Goal: Transaction & Acquisition: Purchase product/service

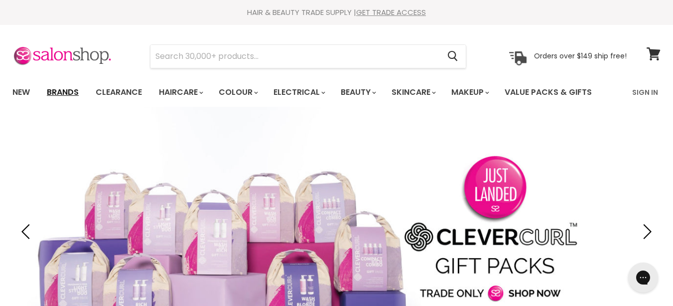
click at [65, 89] on link "Brands" at bounding box center [62, 92] width 47 height 21
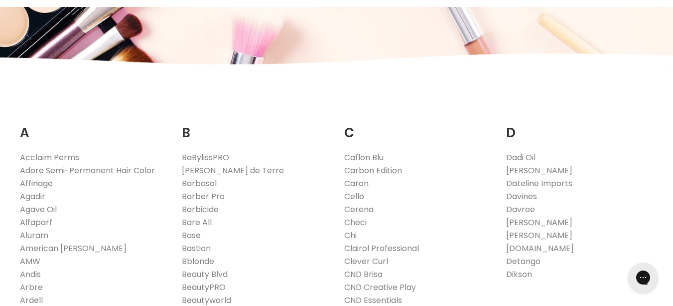
click at [528, 219] on link "[PERSON_NAME]" at bounding box center [539, 221] width 66 height 11
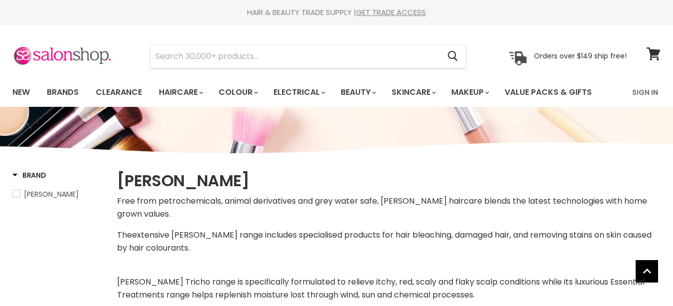
select select "manual"
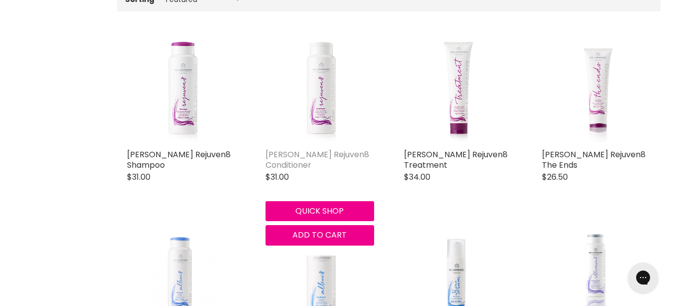
click at [302, 155] on link "De Lorenzo Rejuven8 Conditioner" at bounding box center [318, 160] width 104 height 22
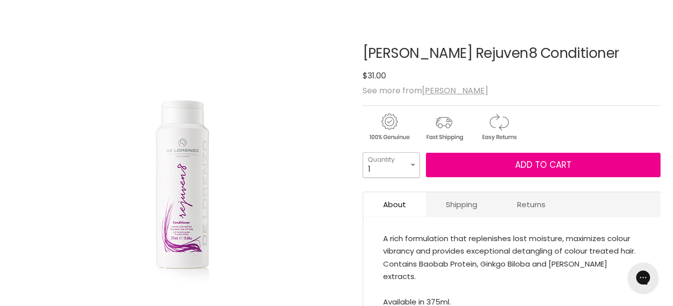
click at [411, 160] on select "1 2 3 4 5 6 7 8 9 10+" at bounding box center [391, 164] width 57 height 25
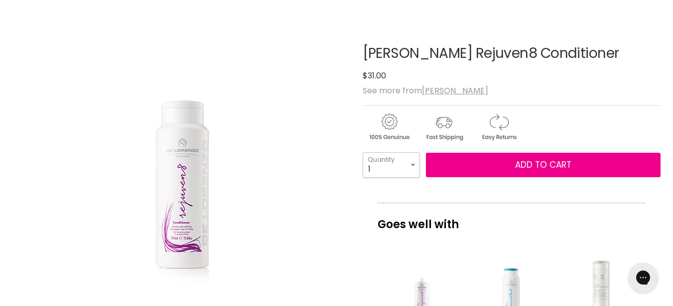
select select "2"
click at [363, 152] on select "1 2 3 4 5 6 7 8 9 10+" at bounding box center [391, 164] width 57 height 25
type input "2"
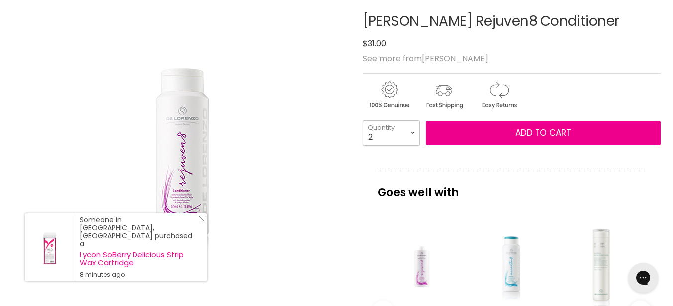
scroll to position [100, 0]
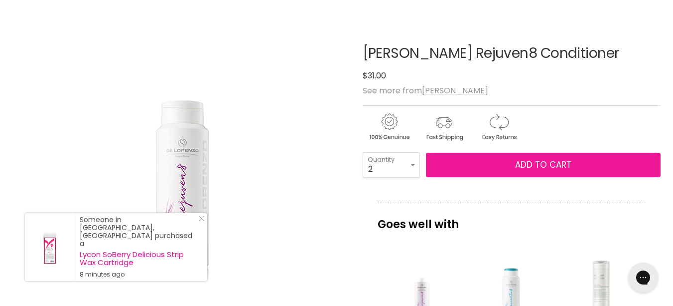
click at [550, 160] on span "Add to cart" at bounding box center [543, 165] width 56 height 12
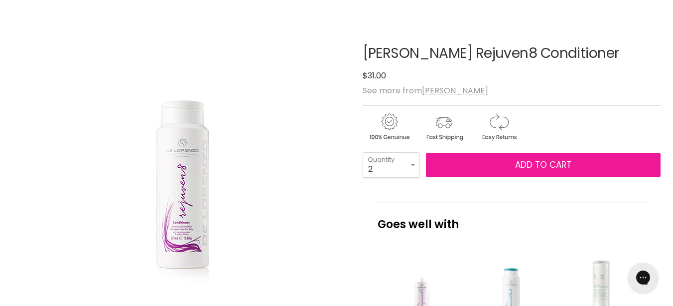
click at [535, 160] on span "Add to cart" at bounding box center [543, 165] width 56 height 12
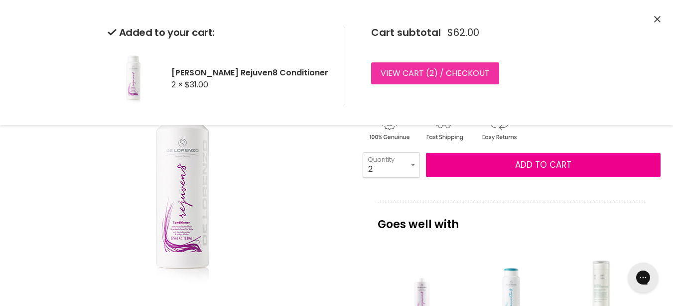
click at [439, 69] on link "View cart ( 2 ) / Checkout" at bounding box center [435, 73] width 128 height 22
